Goal: Information Seeking & Learning: Learn about a topic

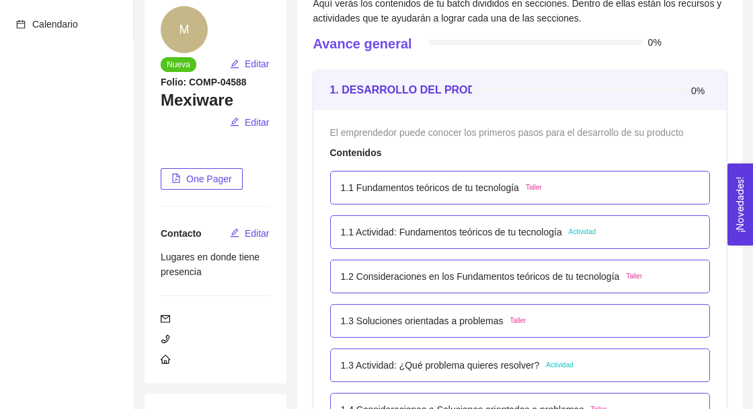
scroll to position [133, 0]
click at [574, 188] on div "1.1 Fundamentos teóricos de tu tecnología Taller" at bounding box center [520, 187] width 359 height 15
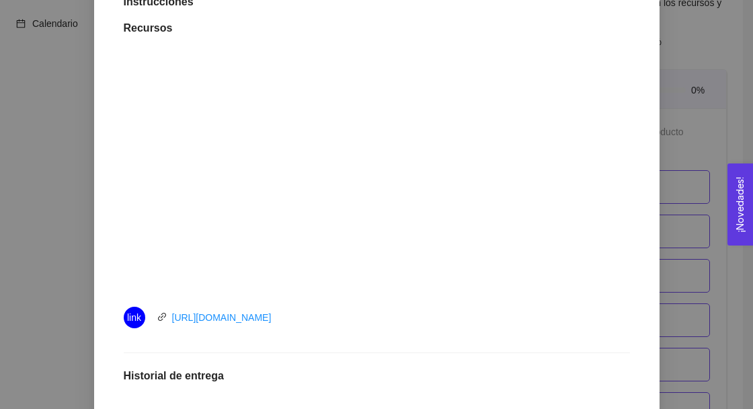
scroll to position [396, 0]
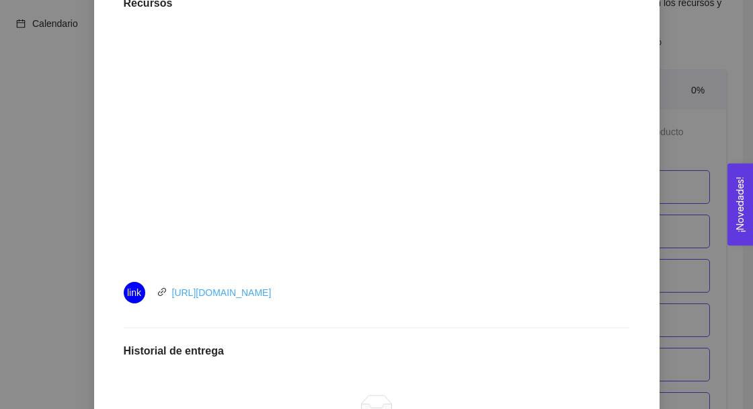
click at [265, 293] on link "[URL][DOMAIN_NAME]" at bounding box center [222, 292] width 100 height 11
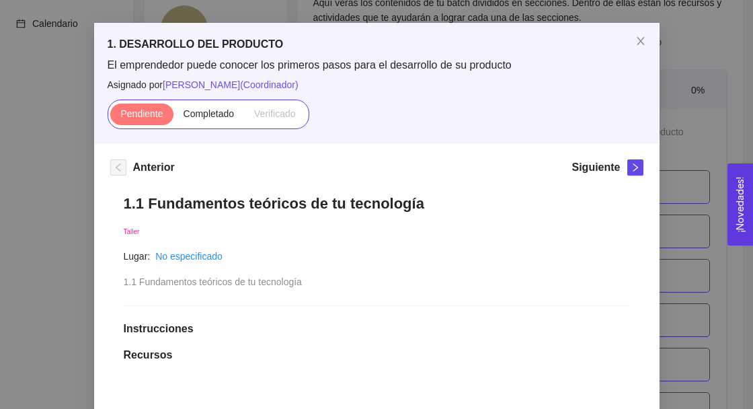
scroll to position [0, 0]
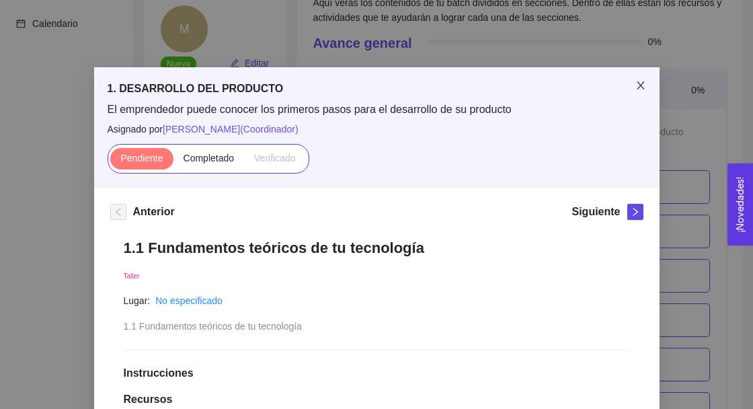
click at [634, 85] on span "Close" at bounding box center [641, 86] width 38 height 38
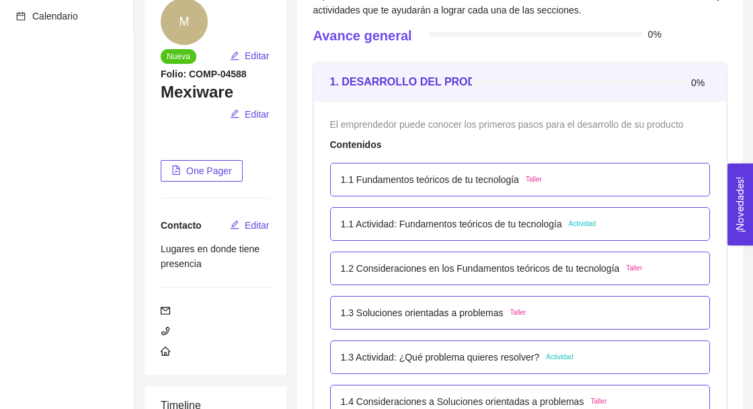
scroll to position [139, 0]
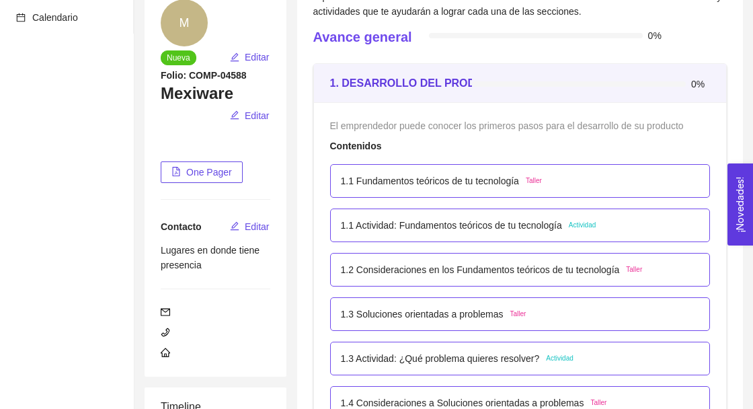
click at [512, 230] on p "1.1 Actividad: Fundamentos teóricos de tu tecnología" at bounding box center [451, 225] width 221 height 15
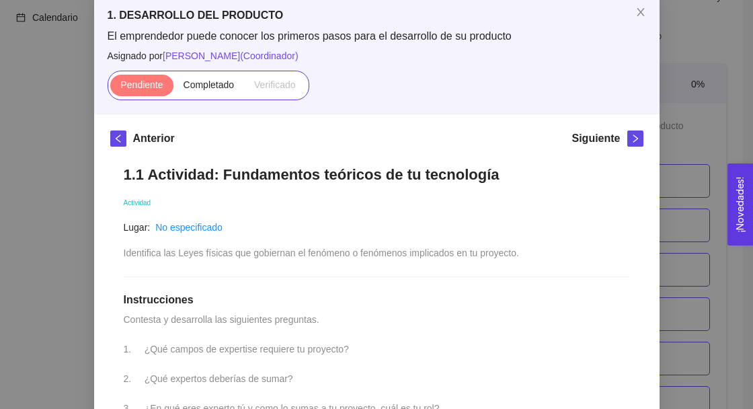
scroll to position [0, 0]
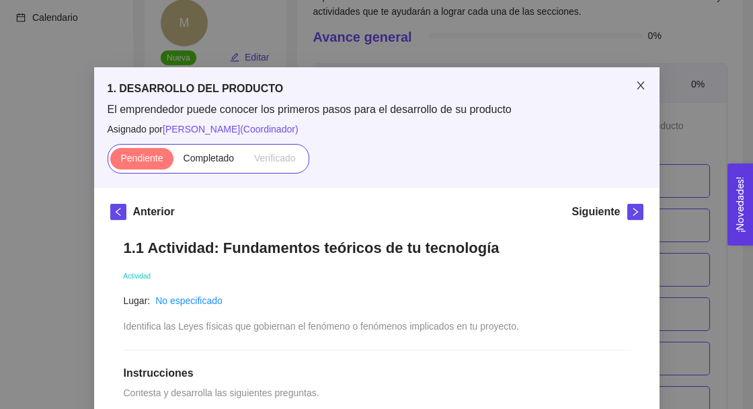
click at [638, 85] on icon "close" at bounding box center [641, 85] width 11 height 11
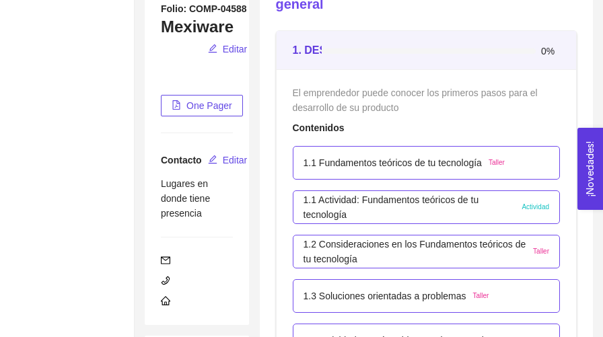
scroll to position [207, 0]
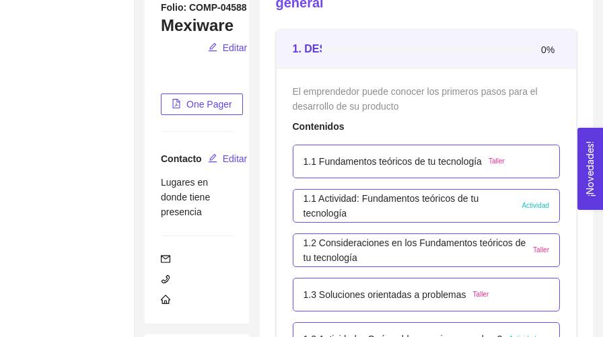
click at [474, 258] on p "1.2 Consideraciones en los Fundamentos teóricos de tu tecnología" at bounding box center [414, 250] width 223 height 30
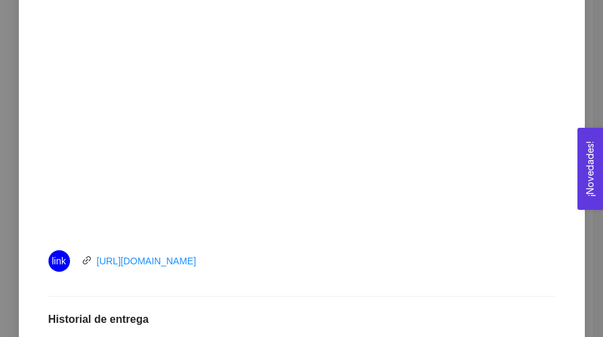
scroll to position [434, 0]
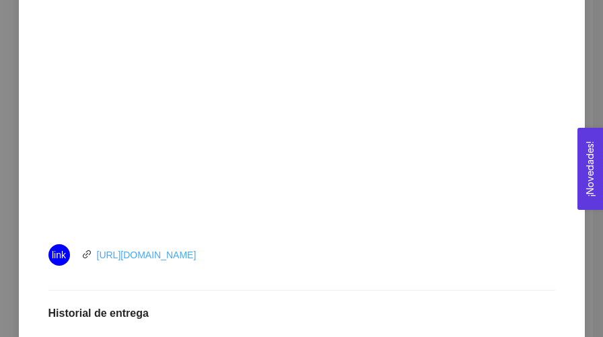
click at [162, 259] on link "[URL][DOMAIN_NAME]" at bounding box center [147, 255] width 100 height 11
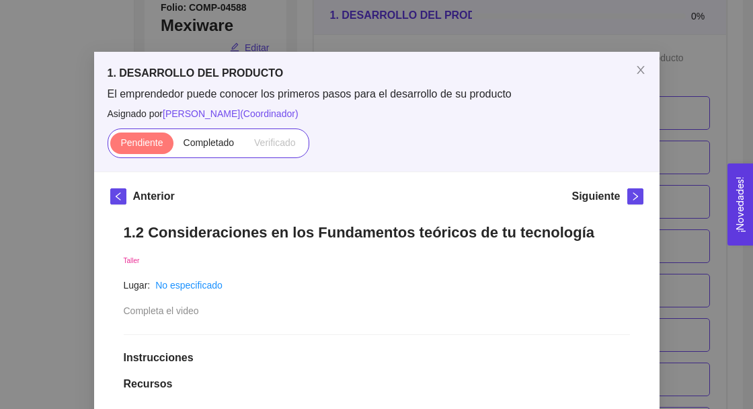
scroll to position [17, 0]
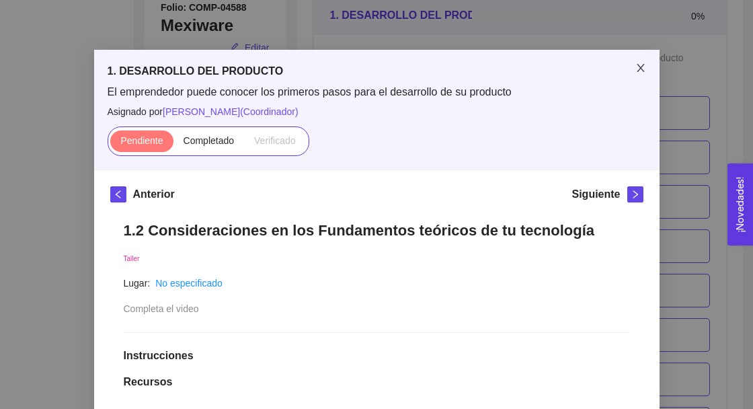
click at [643, 73] on icon "close" at bounding box center [641, 68] width 11 height 11
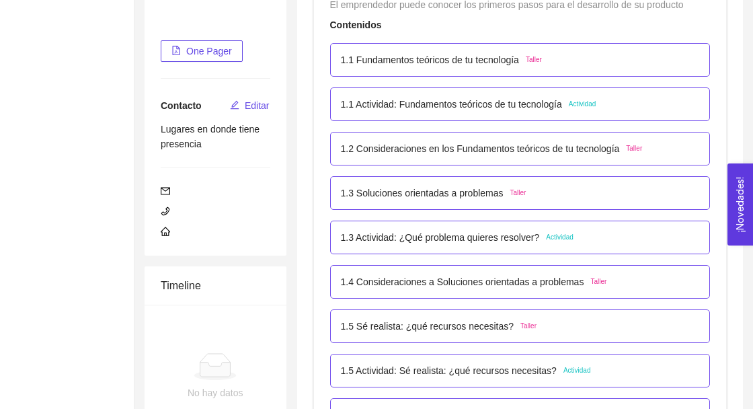
scroll to position [262, 0]
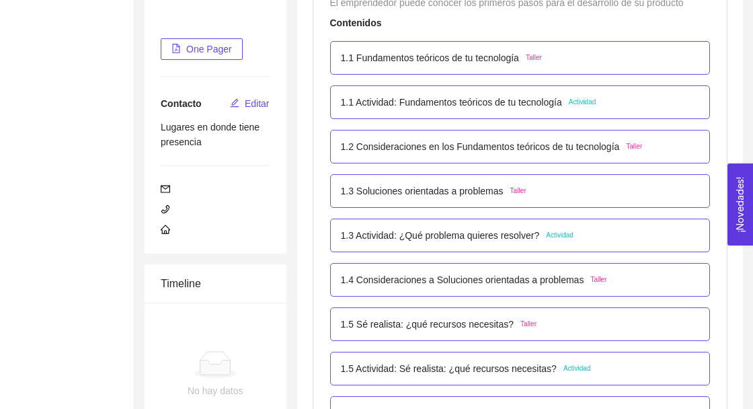
click at [365, 196] on p "1.3 Soluciones orientadas a problemas" at bounding box center [422, 191] width 163 height 15
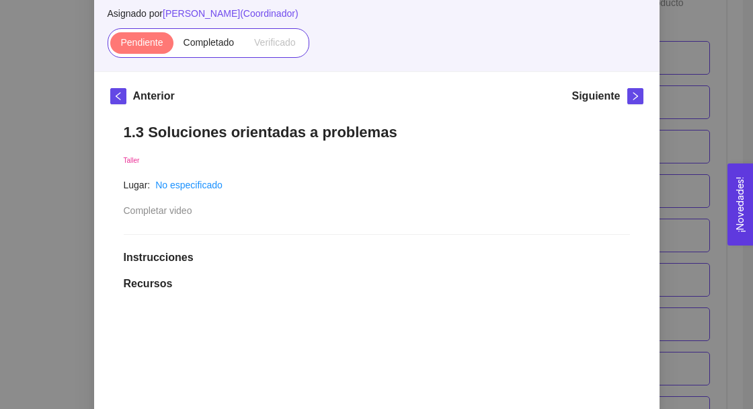
scroll to position [116, 0]
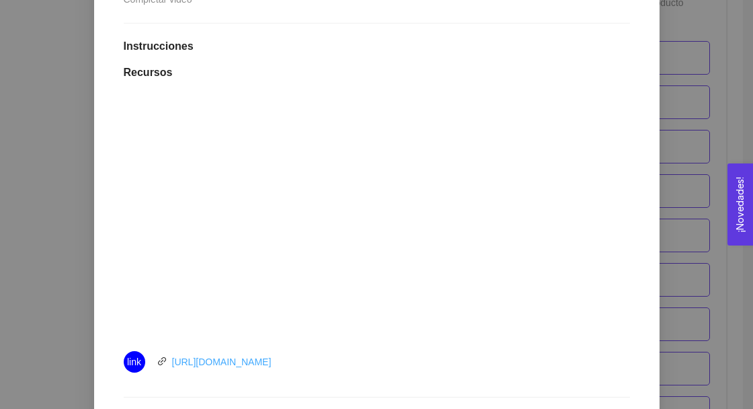
click at [272, 358] on link "[URL][DOMAIN_NAME]" at bounding box center [222, 361] width 100 height 11
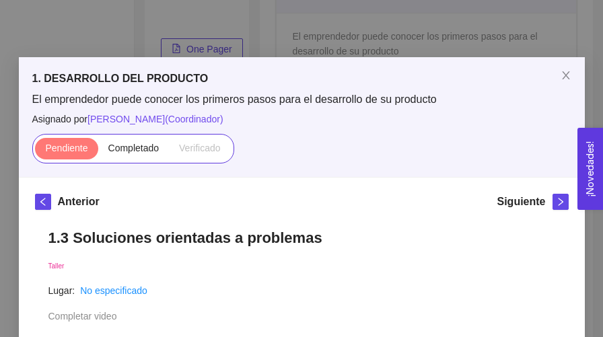
scroll to position [7, 0]
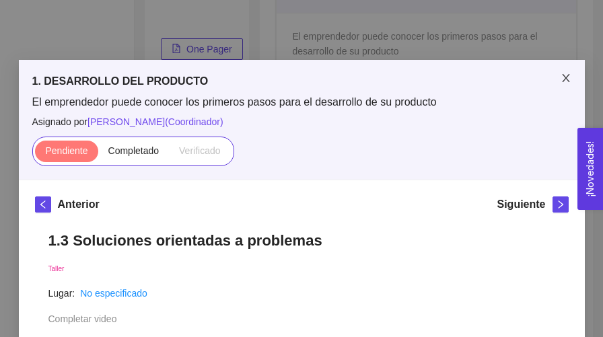
click at [562, 74] on icon "close" at bounding box center [565, 78] width 7 height 8
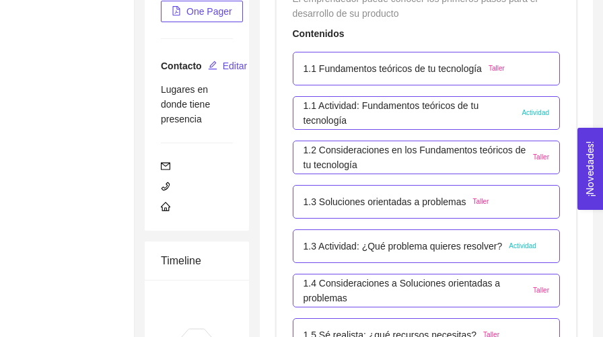
scroll to position [291, 0]
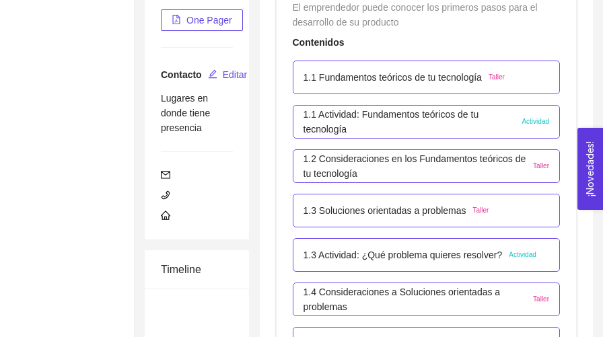
click at [510, 304] on p "1.4 Consideraciones a Soluciones orientadas a problemas" at bounding box center [414, 299] width 223 height 30
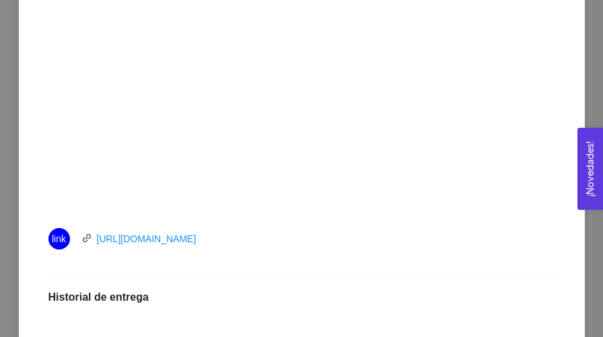
scroll to position [484, 0]
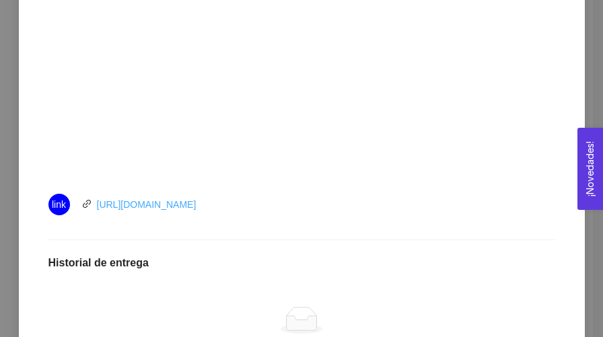
click at [101, 207] on link "[URL][DOMAIN_NAME]" at bounding box center [147, 204] width 100 height 11
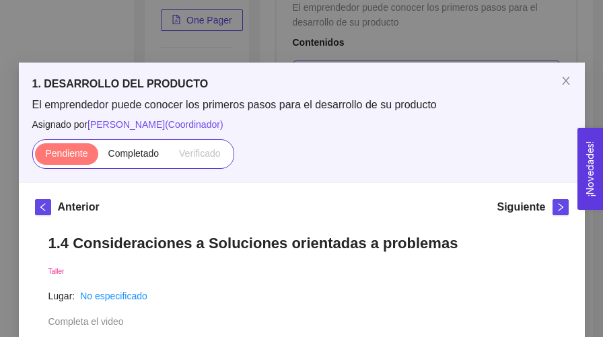
scroll to position [5, 0]
click at [40, 208] on icon "left" at bounding box center [42, 206] width 9 height 9
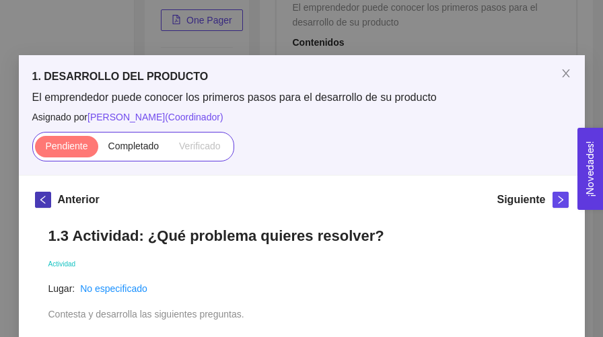
scroll to position [0, 0]
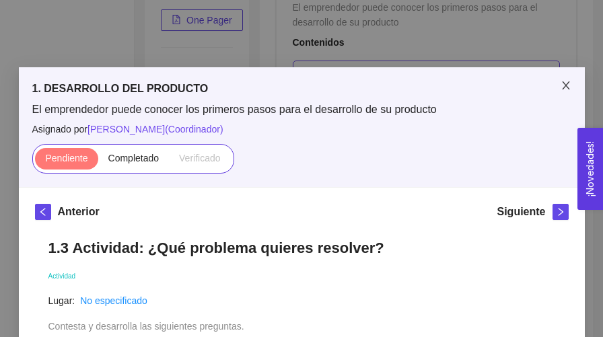
click at [558, 84] on span "Close" at bounding box center [566, 86] width 38 height 38
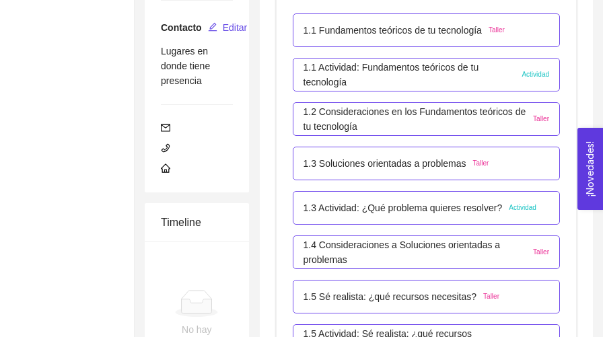
scroll to position [365, 0]
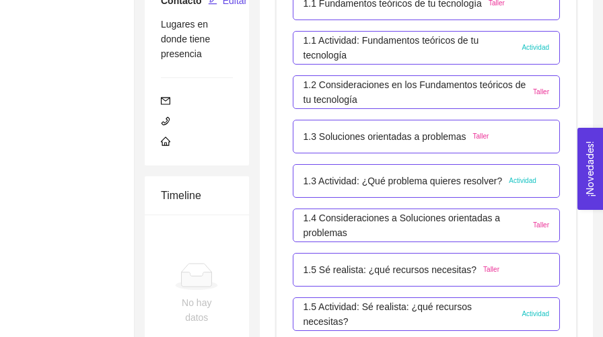
click at [468, 226] on p "1.4 Consideraciones a Soluciones orientadas a problemas" at bounding box center [414, 226] width 223 height 30
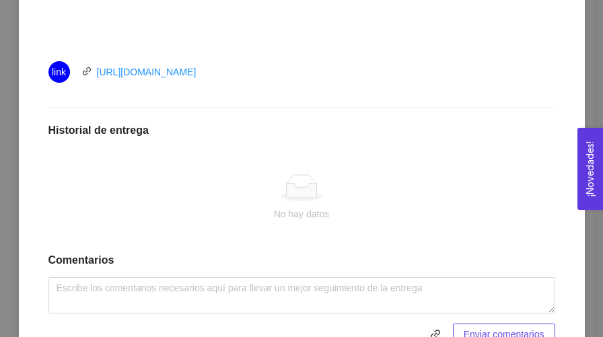
scroll to position [619, 0]
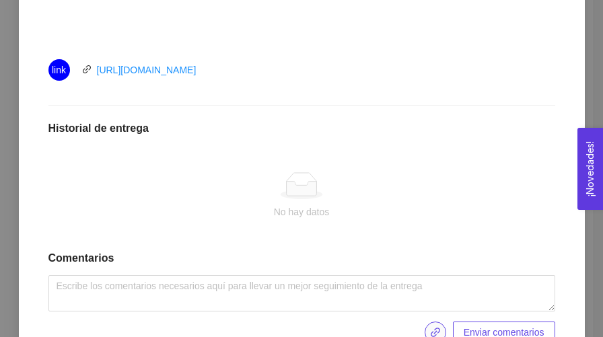
click at [428, 338] on button "button" at bounding box center [435, 332] width 22 height 22
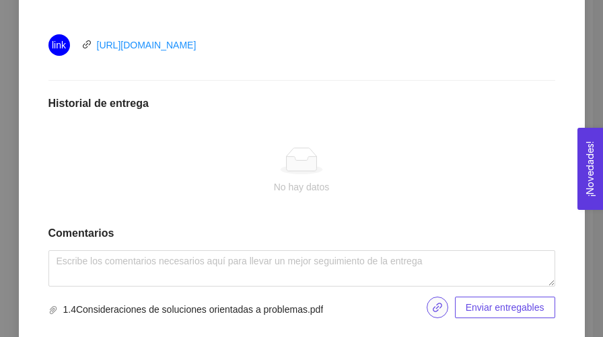
scroll to position [609, 0]
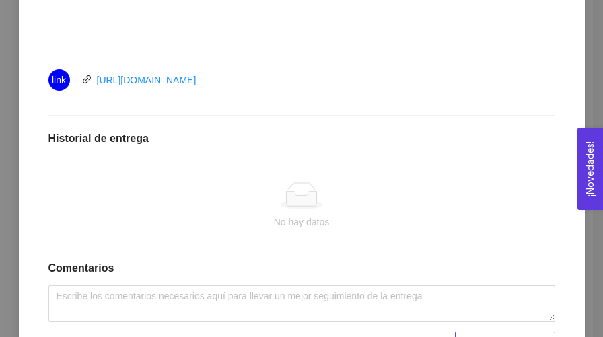
click at [500, 347] on span "Enviar entregables" at bounding box center [504, 342] width 79 height 15
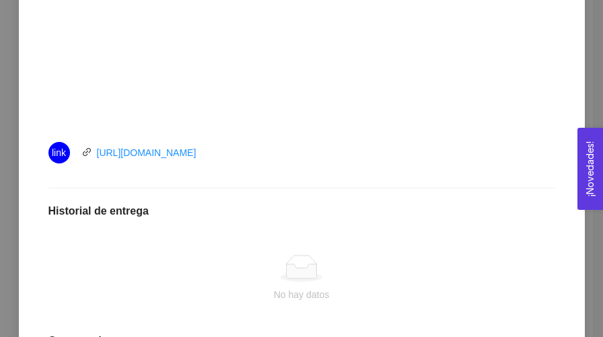
click at [316, 266] on icon at bounding box center [302, 271] width 30 height 14
click at [315, 260] on icon at bounding box center [301, 268] width 43 height 27
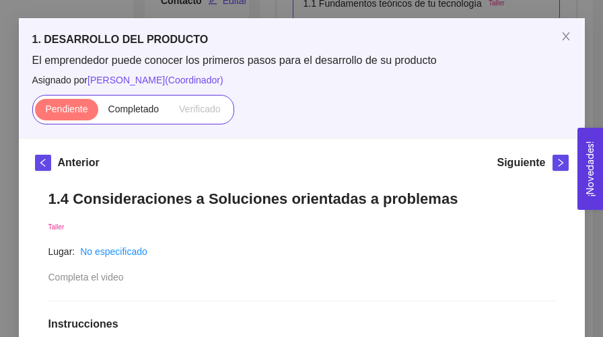
scroll to position [48, 0]
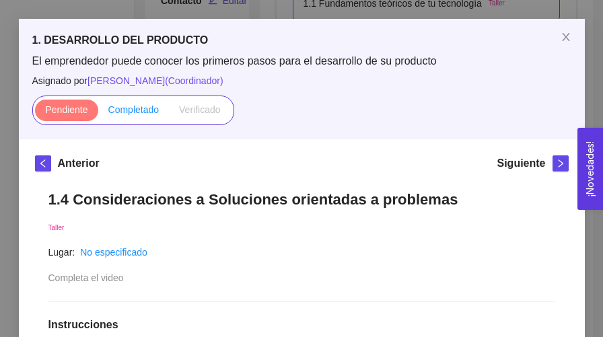
click at [136, 106] on span "Completado" at bounding box center [133, 109] width 51 height 11
click at [98, 113] on input "Completado" at bounding box center [98, 113] width 0 height 0
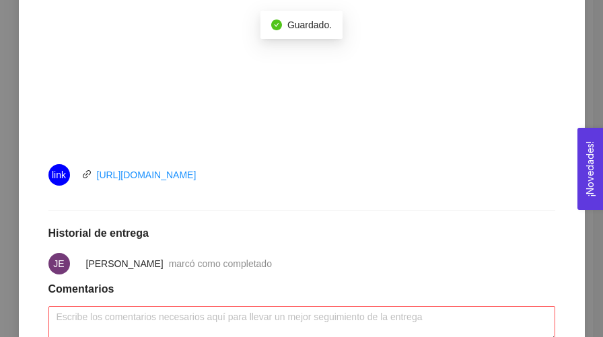
scroll to position [561, 0]
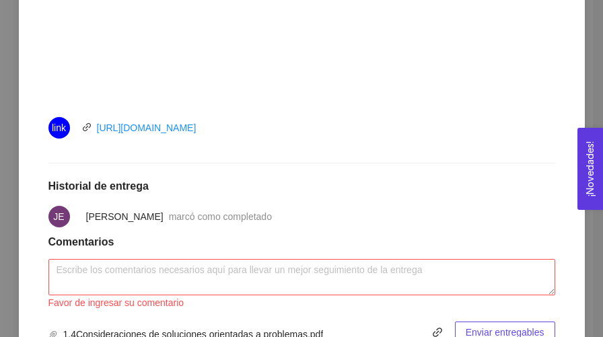
click at [482, 333] on span "Enviar entregables" at bounding box center [504, 332] width 79 height 15
click at [426, 274] on textarea at bounding box center [301, 277] width 506 height 36
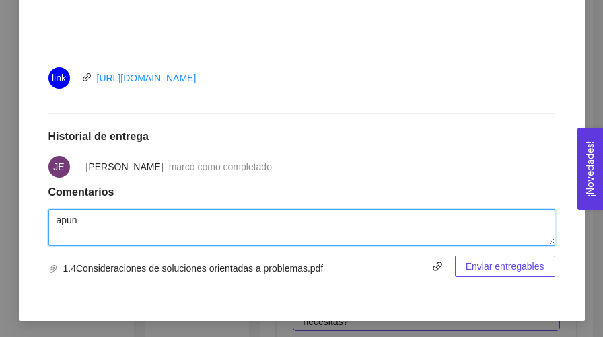
scroll to position [609, 0]
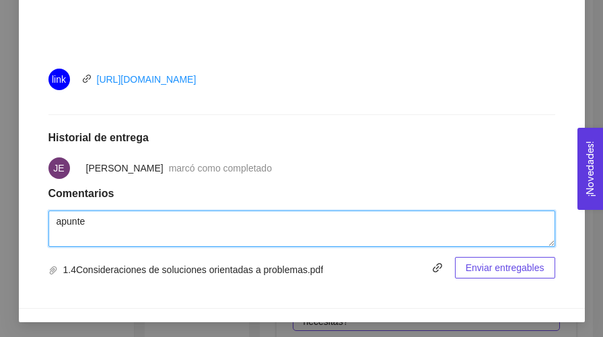
type textarea "apunte"
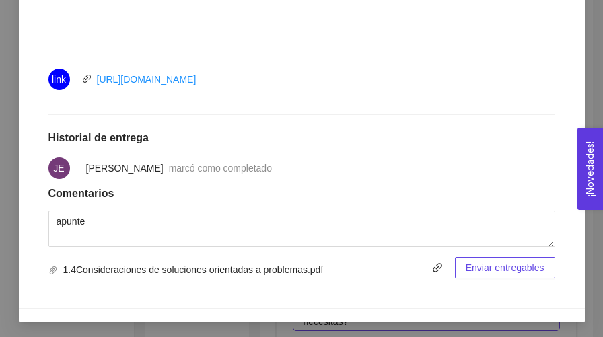
click at [510, 269] on span "Enviar entregables" at bounding box center [504, 267] width 79 height 15
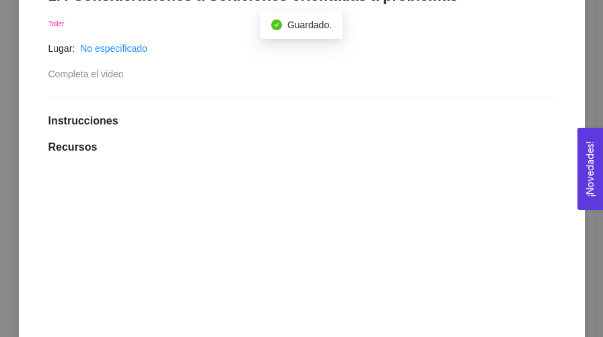
scroll to position [0, 0]
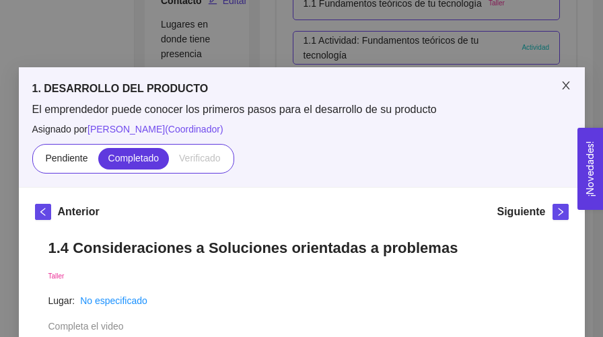
click at [567, 85] on icon "close" at bounding box center [565, 85] width 11 height 11
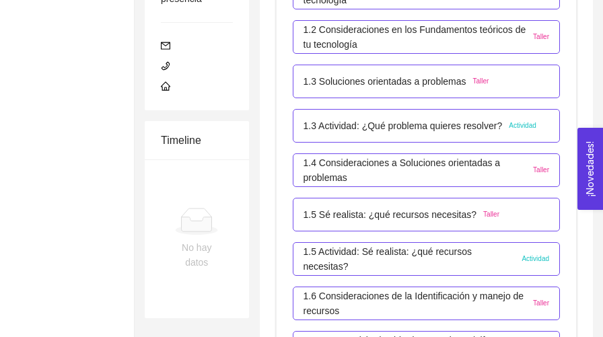
scroll to position [421, 0]
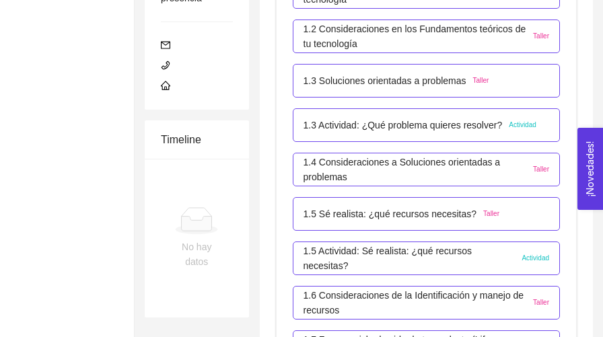
click at [460, 177] on p "1.4 Consideraciones a Soluciones orientadas a problemas" at bounding box center [414, 170] width 223 height 30
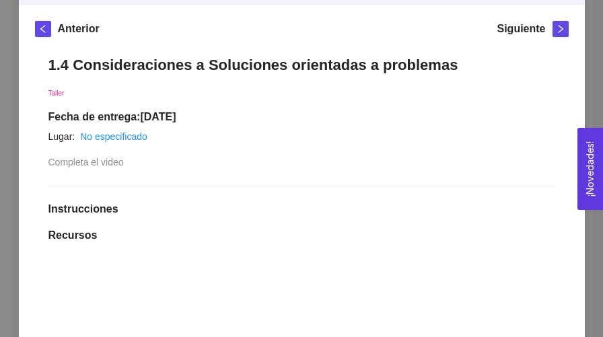
scroll to position [180, 0]
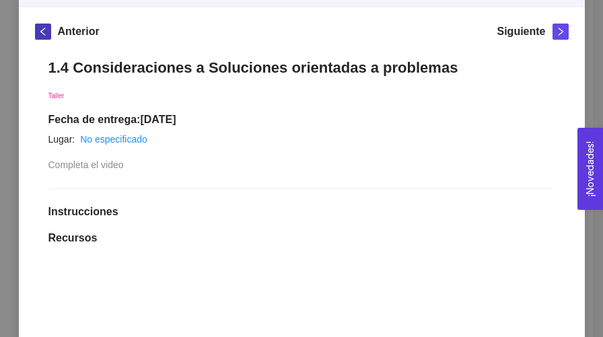
click at [44, 39] on button "button" at bounding box center [43, 32] width 16 height 16
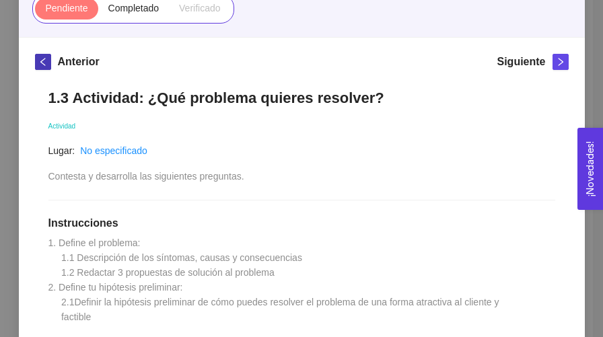
click at [42, 61] on icon "left" at bounding box center [42, 61] width 9 height 9
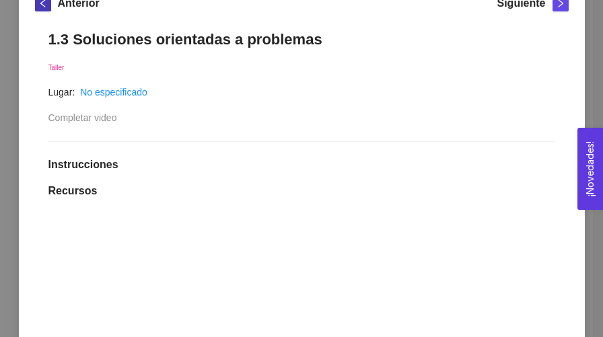
scroll to position [0, 0]
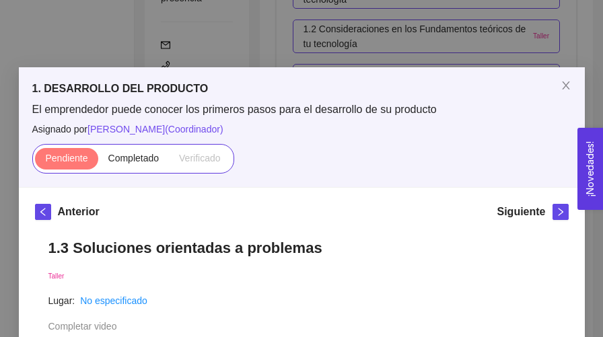
click at [449, 24] on div "1. DESARROLLO DEL PRODUCTO El emprendedor puede conocer los primeros pasos para…" at bounding box center [301, 168] width 603 height 337
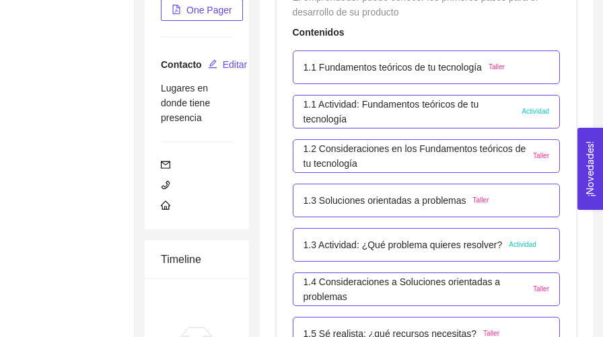
scroll to position [260, 0]
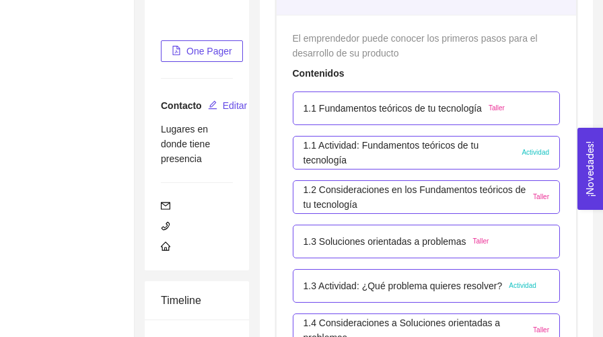
click at [531, 241] on div "1.3 Soluciones orientadas a problemas Taller" at bounding box center [426, 241] width 246 height 15
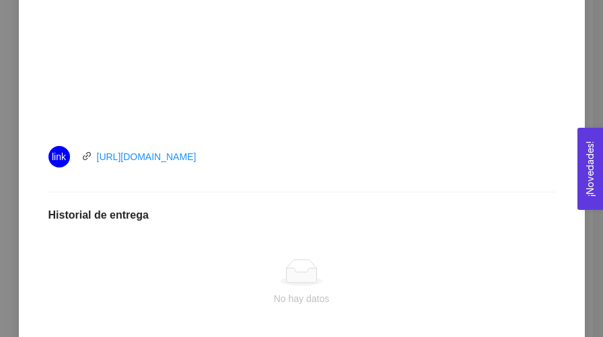
scroll to position [619, 0]
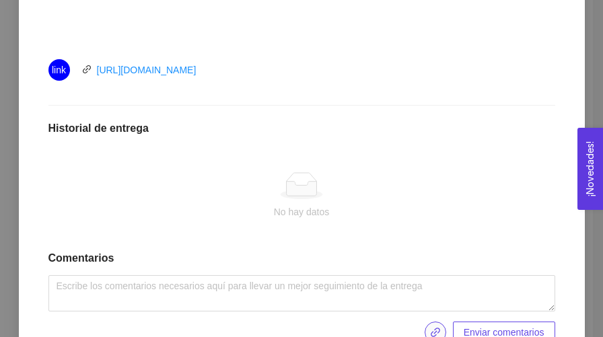
click at [430, 334] on icon "link" at bounding box center [435, 332] width 11 height 11
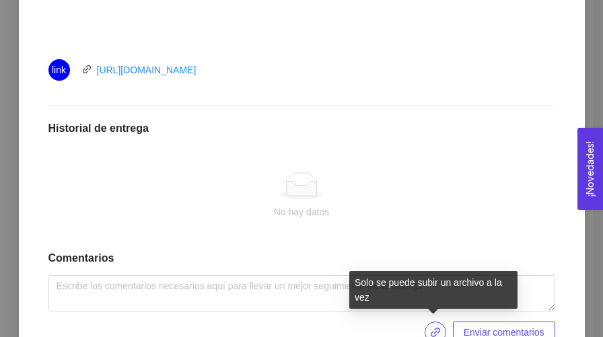
scroll to position [656, 0]
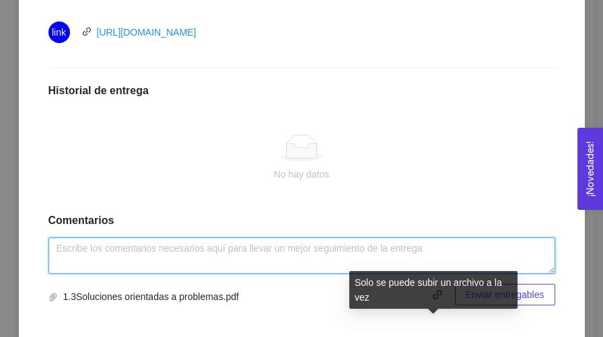
click at [412, 268] on textarea at bounding box center [301, 255] width 506 height 36
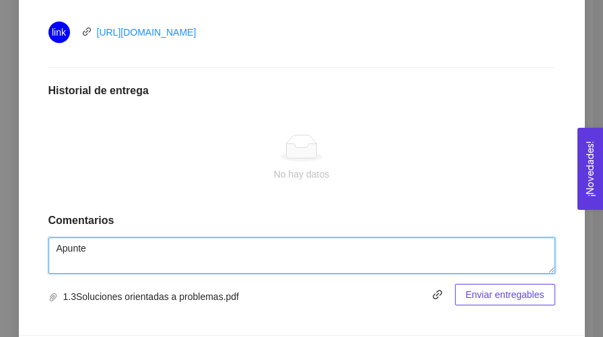
type textarea "Apunte"
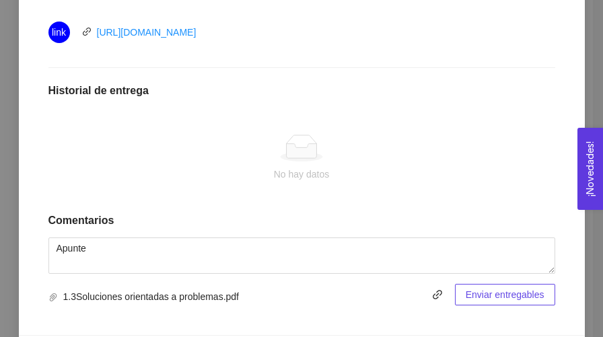
click at [497, 291] on span "Enviar entregables" at bounding box center [504, 294] width 79 height 15
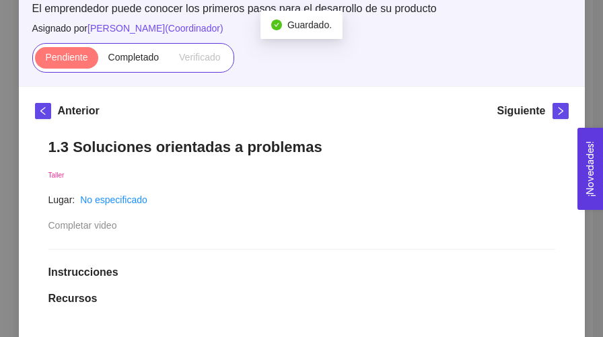
scroll to position [0, 0]
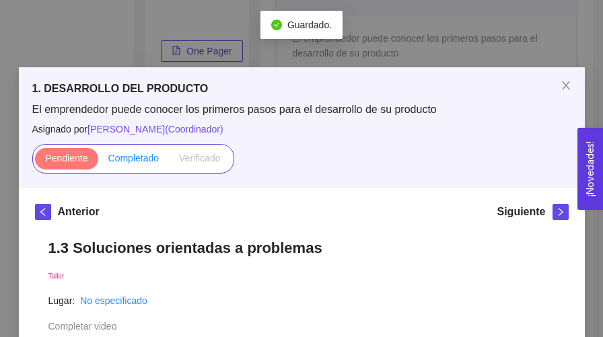
click at [137, 162] on span "Completado" at bounding box center [133, 158] width 51 height 11
click at [98, 161] on input "Completado" at bounding box center [98, 161] width 0 height 0
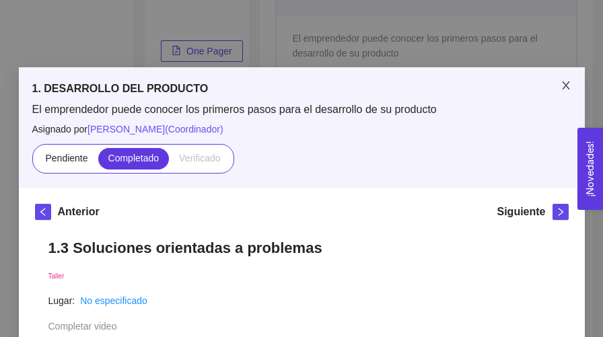
click at [555, 89] on span "Close" at bounding box center [566, 86] width 38 height 38
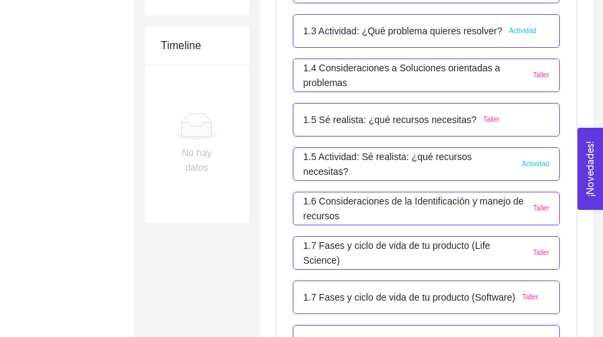
scroll to position [504, 0]
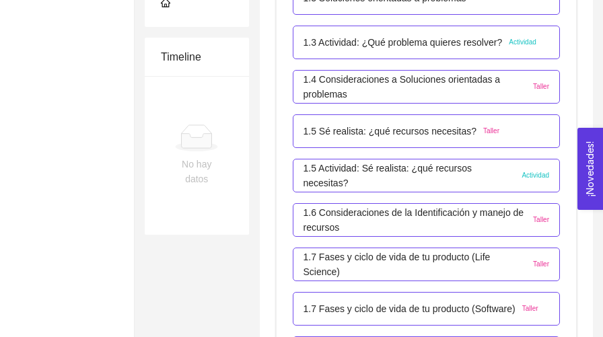
click at [470, 264] on p "1.7 Fases y ciclo de vida de tu producto (Life Science)" at bounding box center [414, 265] width 223 height 30
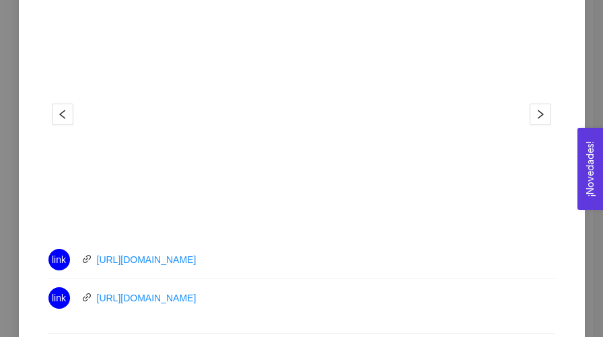
scroll to position [434, 0]
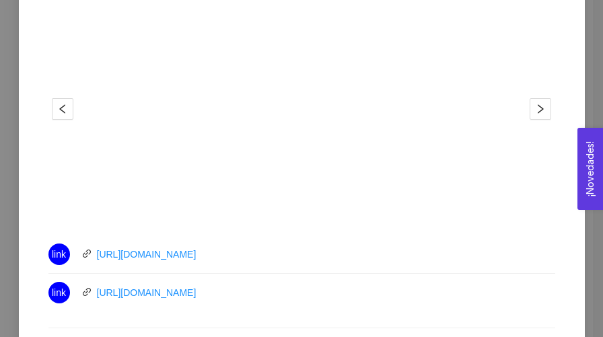
click at [262, 266] on li "link https://www.youtube.com/watch?v=I7xiMxO7IuU" at bounding box center [301, 254] width 506 height 38
click at [196, 257] on link "https://www.youtube.com/watch?v=I7xiMxO7IuU" at bounding box center [147, 254] width 100 height 11
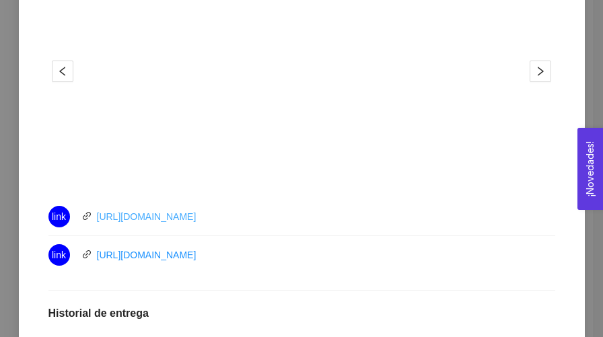
scroll to position [499, 0]
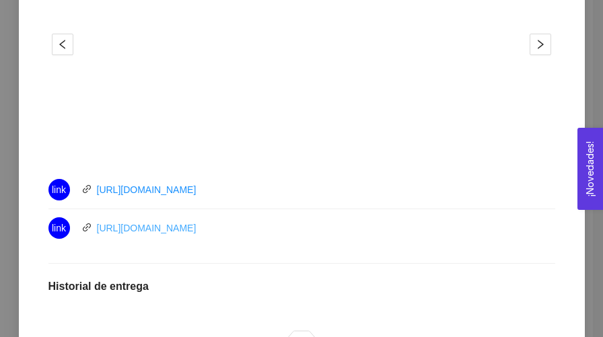
click at [144, 229] on link "https://youtu.be/2b_zsrsMkeI" at bounding box center [147, 228] width 100 height 11
click at [186, 230] on link "https://youtu.be/2b_zsrsMkeI" at bounding box center [147, 228] width 100 height 11
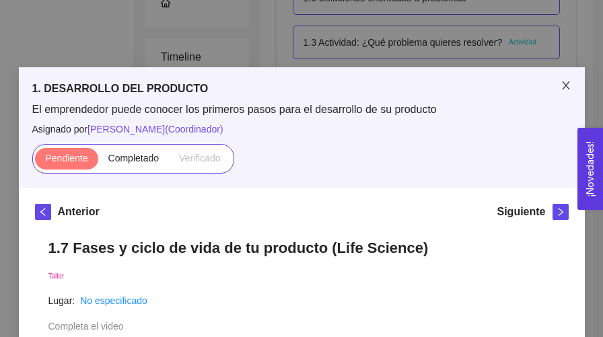
click at [568, 87] on icon "close" at bounding box center [565, 85] width 11 height 11
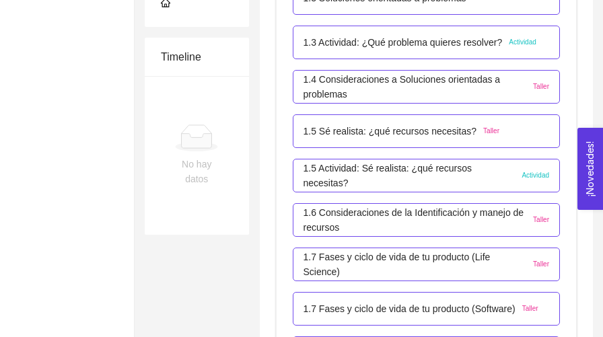
click at [575, 91] on div "El emprendedor puede conocer los primeros pasos para el desarrollo de su produc…" at bounding box center [426, 303] width 300 height 1064
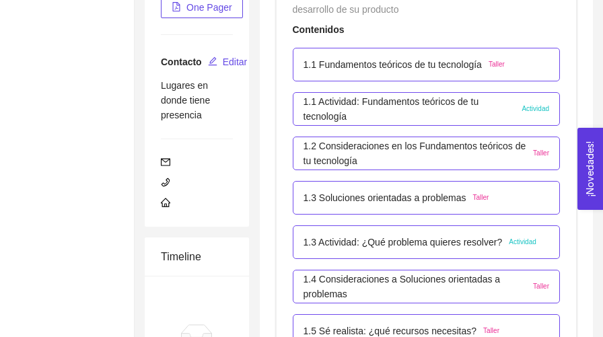
scroll to position [276, 0]
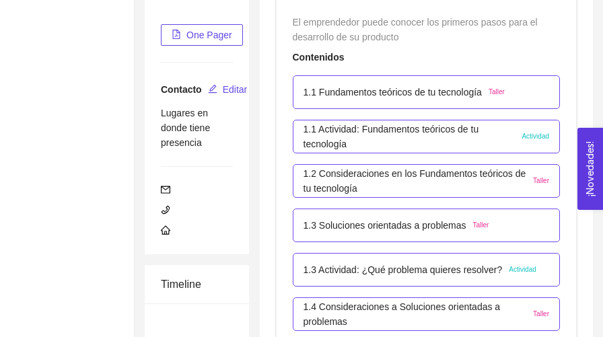
click at [527, 149] on div "1.1 Actividad: Fundamentos teóricos de tu tecnología Actividad" at bounding box center [426, 137] width 246 height 30
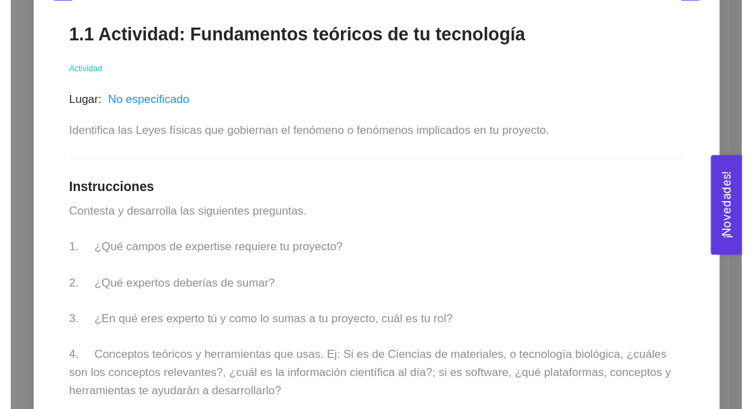
scroll to position [225, 0]
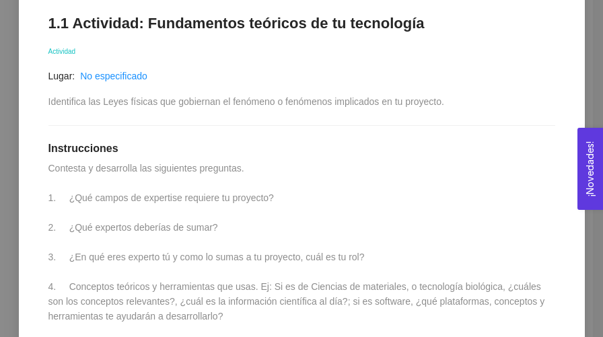
click at [511, 65] on div "1.1 Actividad: Fundamentos teóricos de tu tecnología Actividad Lugar: No especi…" at bounding box center [301, 319] width 533 height 637
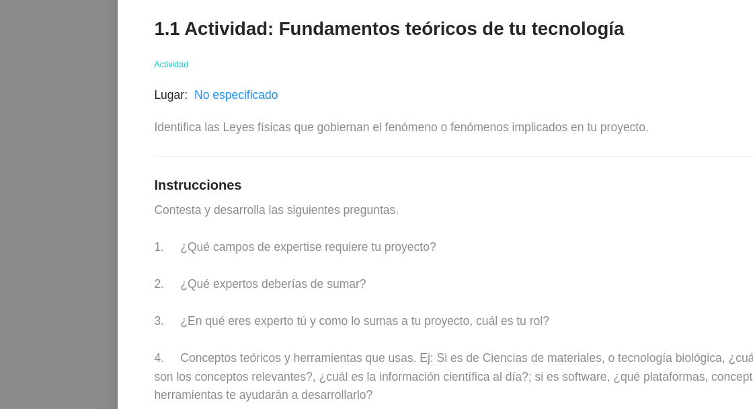
scroll to position [449, 0]
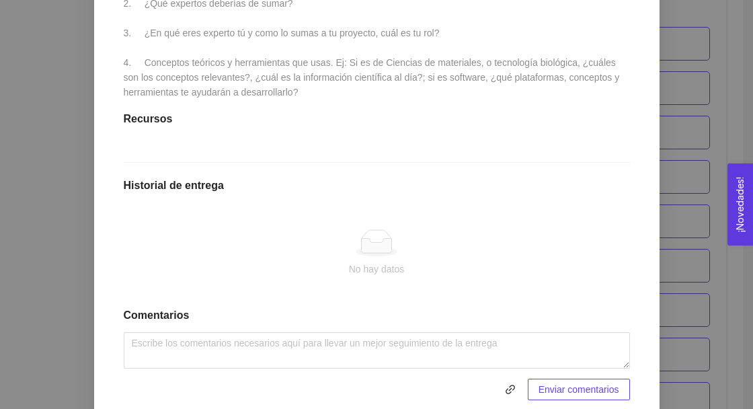
click at [602, 289] on div "1. DESARROLLO DEL PRODUCTO El emprendedor puede conocer los primeros pasos para…" at bounding box center [376, 204] width 753 height 409
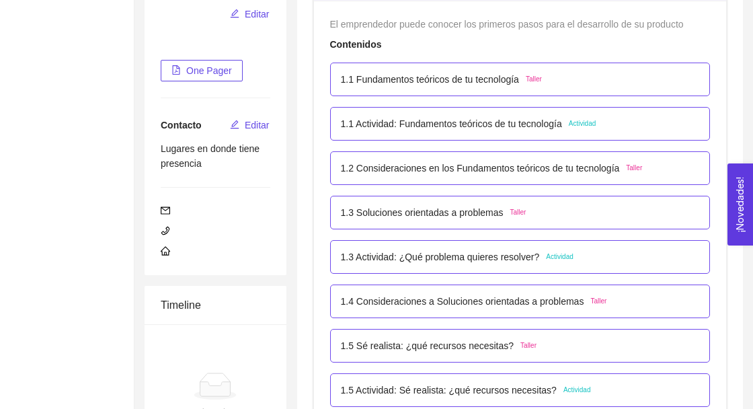
scroll to position [0, 0]
